Goal: Task Accomplishment & Management: Use online tool/utility

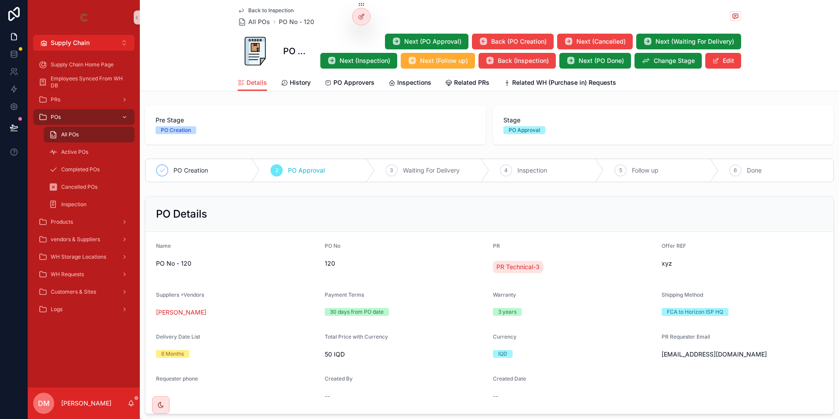
scroll to position [432, 0]
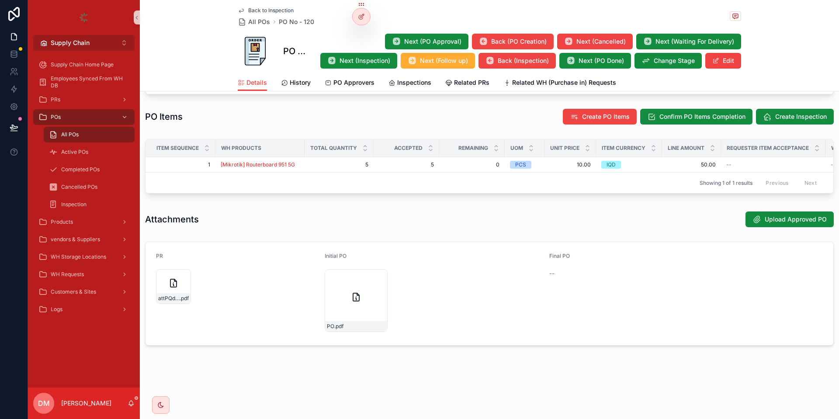
click at [107, 41] on button "Supply Chain Alt 2" at bounding box center [83, 43] width 101 height 16
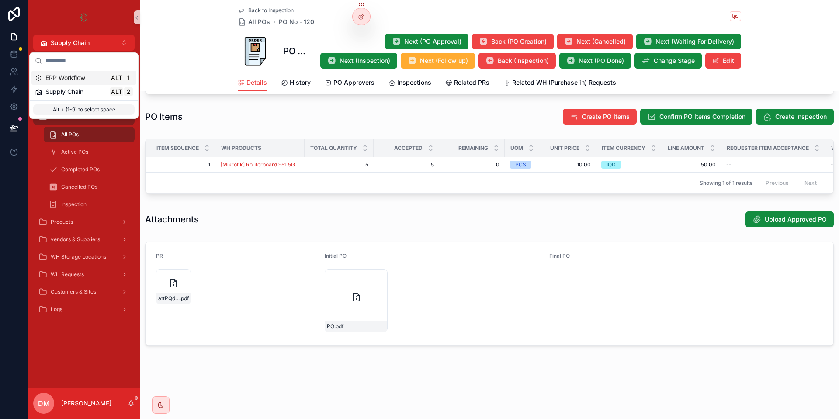
click at [106, 79] on div "ERP Workflow Alt 1" at bounding box center [84, 77] width 98 height 9
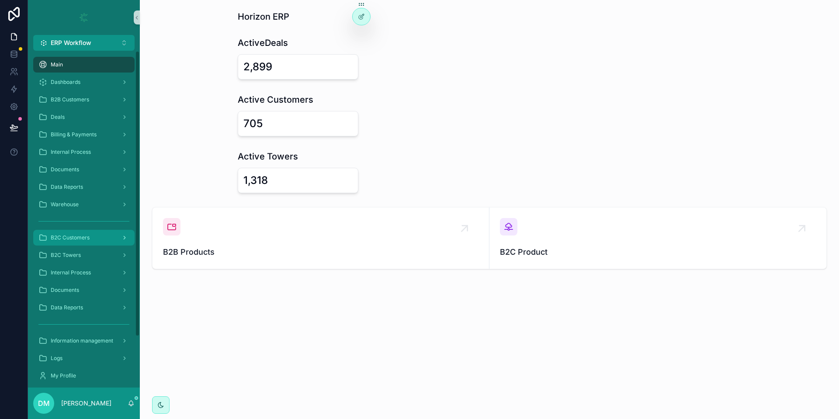
scroll to position [39, 0]
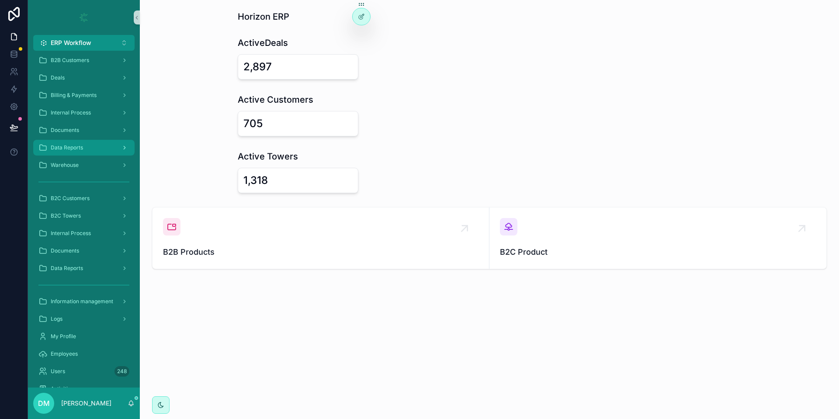
click at [99, 150] on div "Data Reports" at bounding box center [83, 148] width 91 height 14
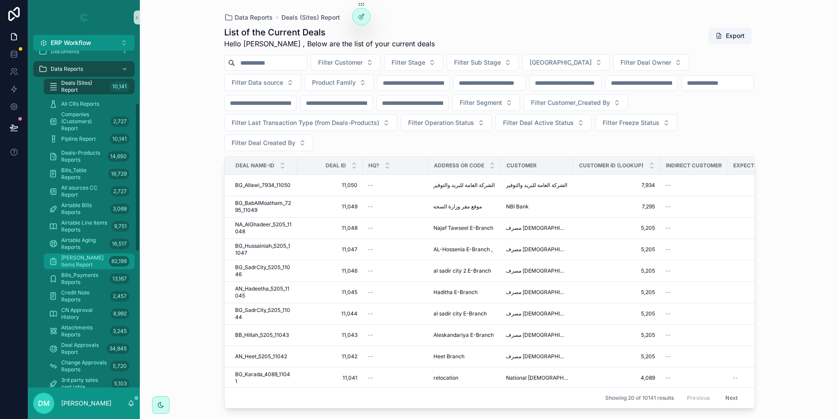
scroll to position [157, 0]
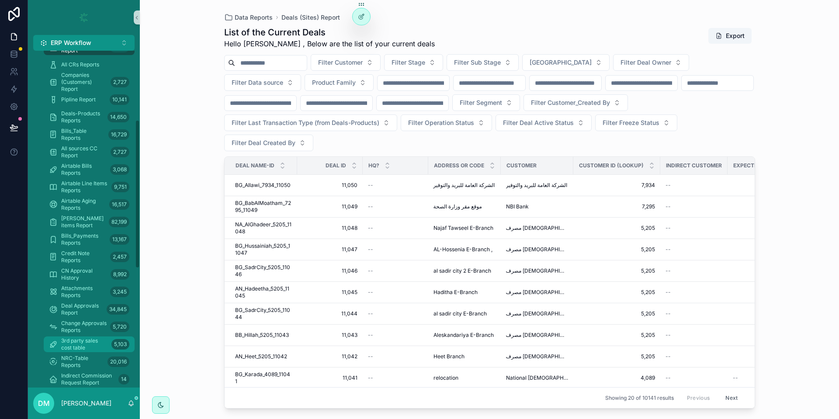
click at [87, 346] on span "3rd party sales cost table" at bounding box center [84, 344] width 47 height 14
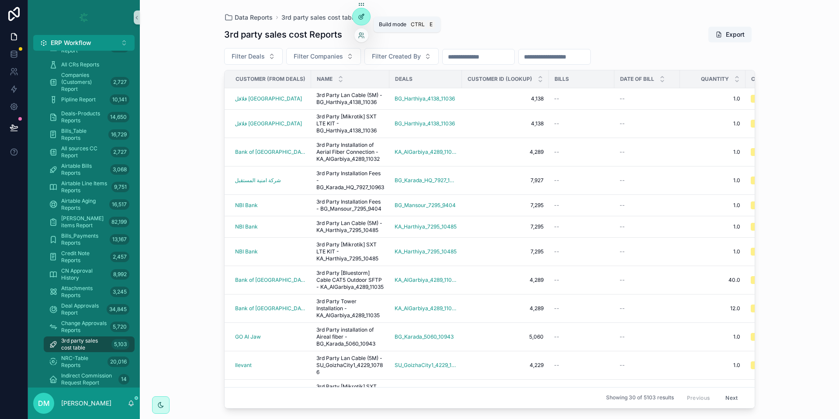
click at [356, 14] on div at bounding box center [361, 16] width 17 height 17
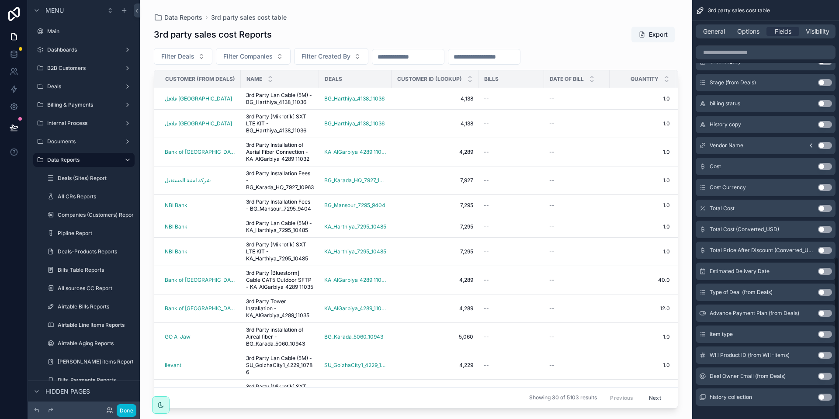
scroll to position [665, 0]
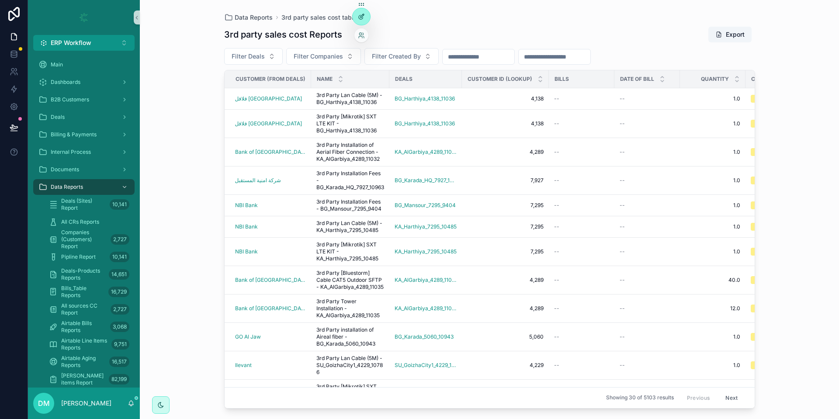
click at [361, 19] on icon at bounding box center [361, 17] width 4 height 4
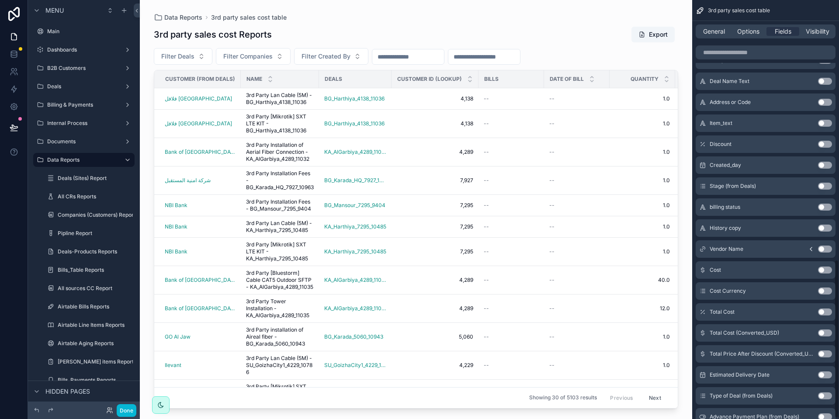
scroll to position [686, 0]
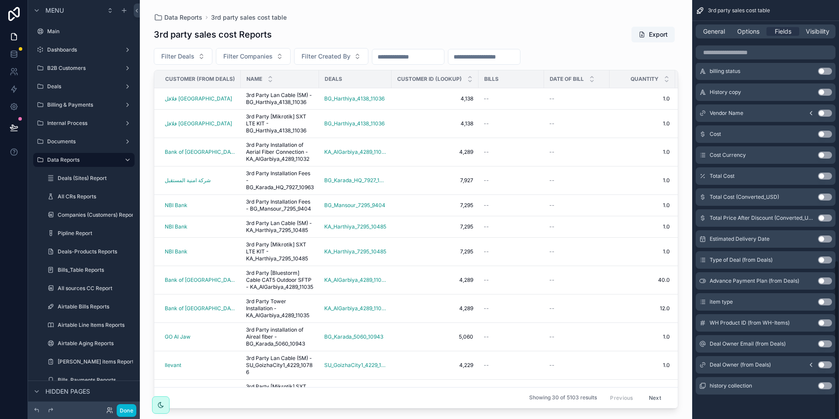
click at [824, 364] on button "Use setting" at bounding box center [825, 364] width 14 height 7
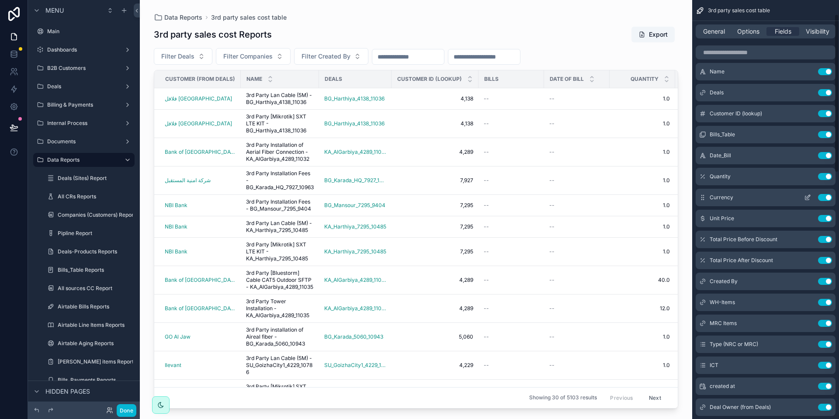
scroll to position [39, 0]
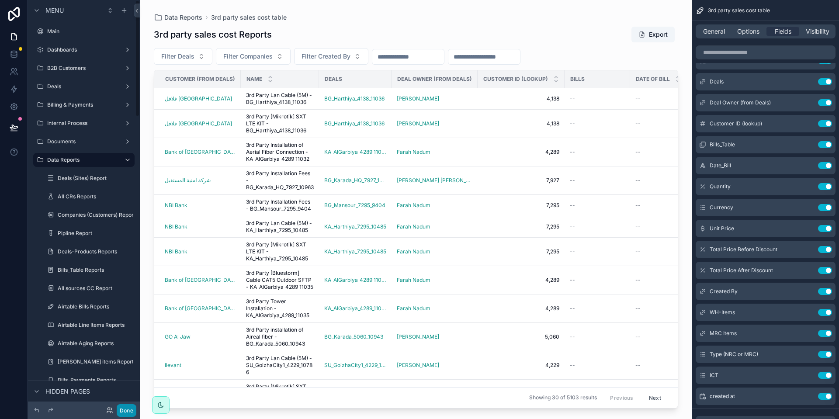
click at [124, 410] on button "Done" at bounding box center [127, 410] width 20 height 13
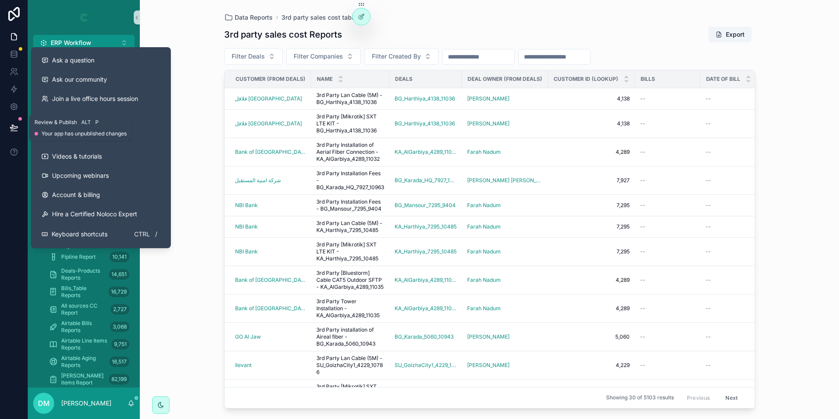
click at [4, 126] on button at bounding box center [13, 127] width 19 height 24
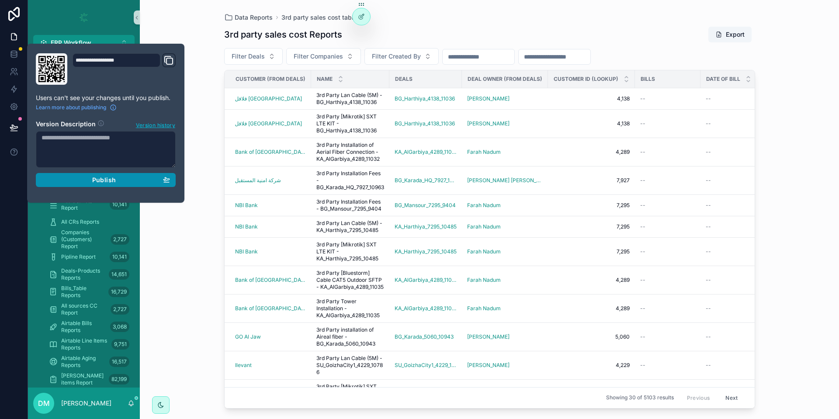
click at [138, 177] on div "Publish" at bounding box center [106, 180] width 128 height 8
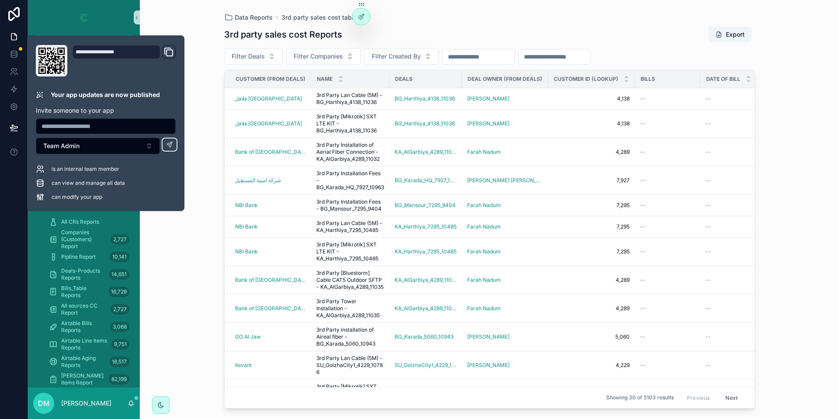
click at [516, 25] on div "3rd party sales cost Reports Export Filter Deals Filter Companies Filter Create…" at bounding box center [489, 215] width 531 height 388
